Goal: Book appointment/travel/reservation

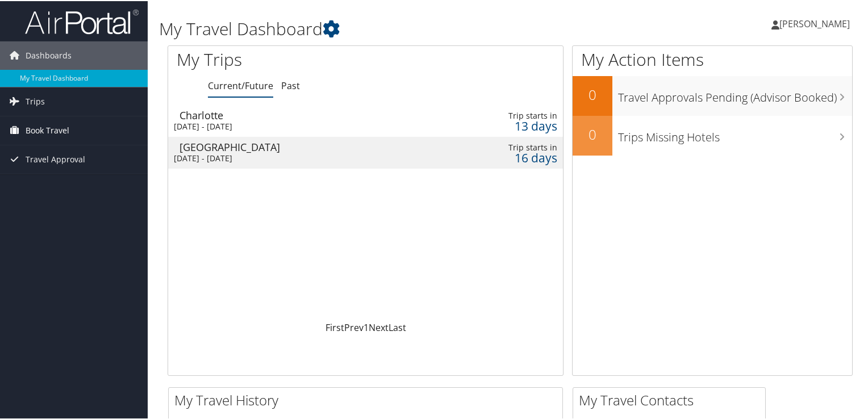
click at [59, 128] on span "Book Travel" at bounding box center [48, 129] width 44 height 28
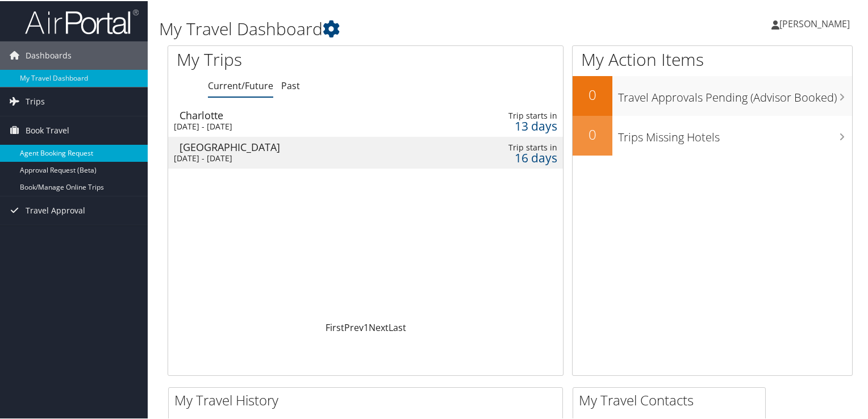
click at [87, 154] on link "Agent Booking Request" at bounding box center [74, 152] width 148 height 17
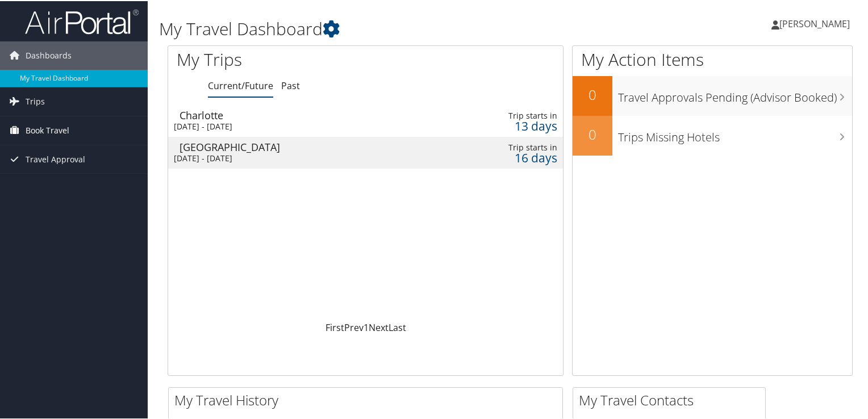
click at [46, 127] on span "Book Travel" at bounding box center [48, 129] width 44 height 28
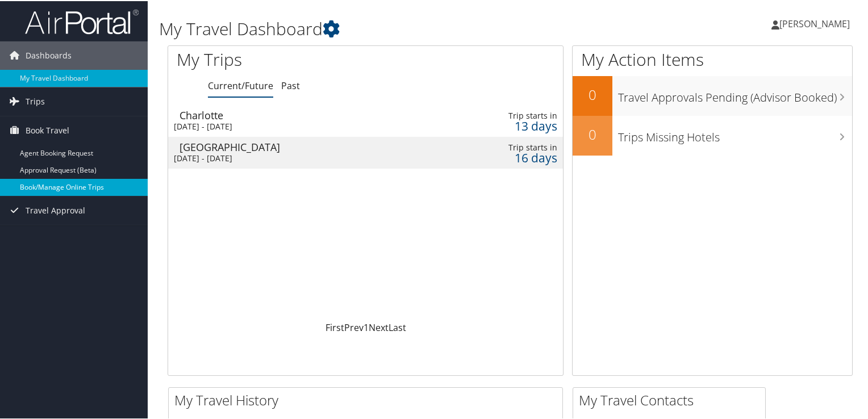
click at [48, 184] on link "Book/Manage Online Trips" at bounding box center [74, 186] width 148 height 17
